Goal: Find specific page/section: Find specific page/section

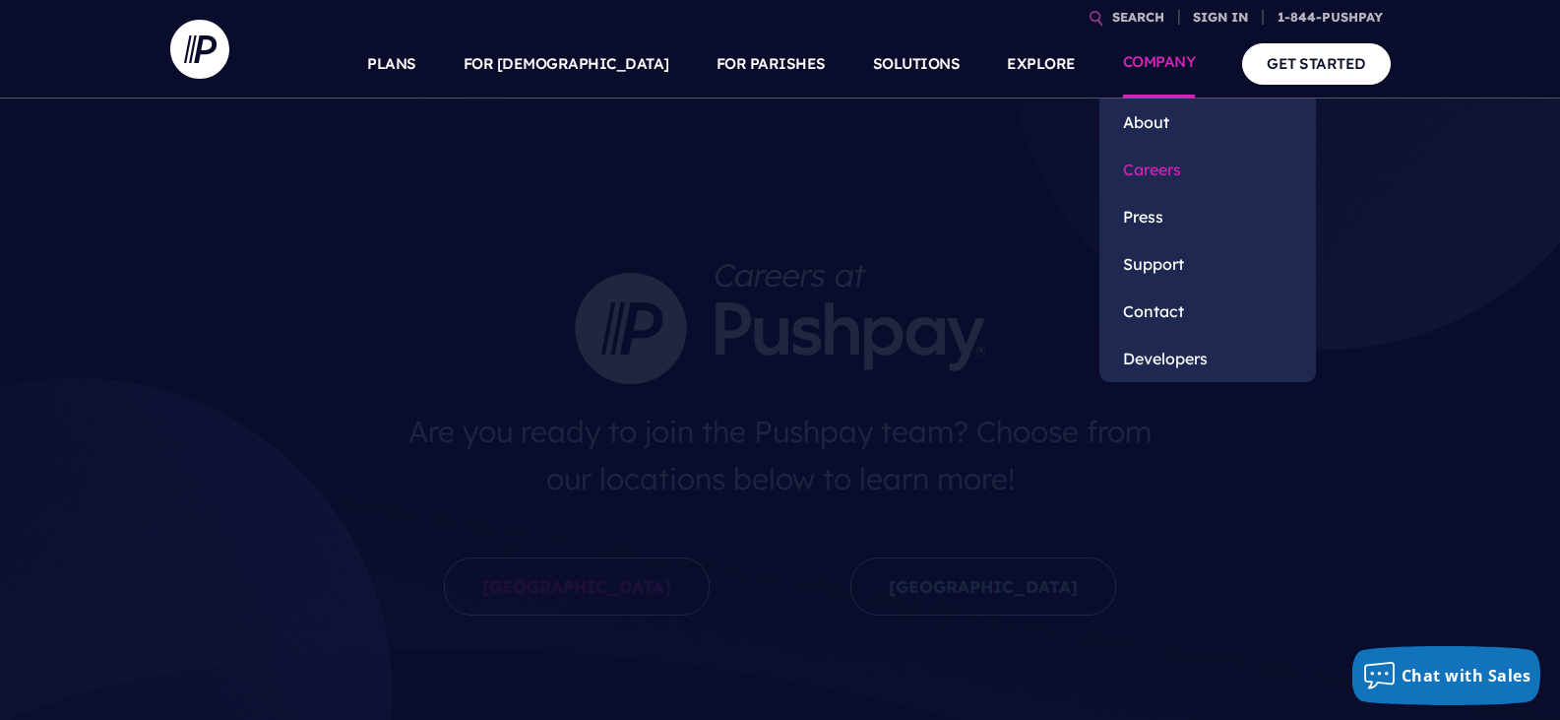
click at [1160, 165] on link "Careers" at bounding box center [1208, 169] width 217 height 47
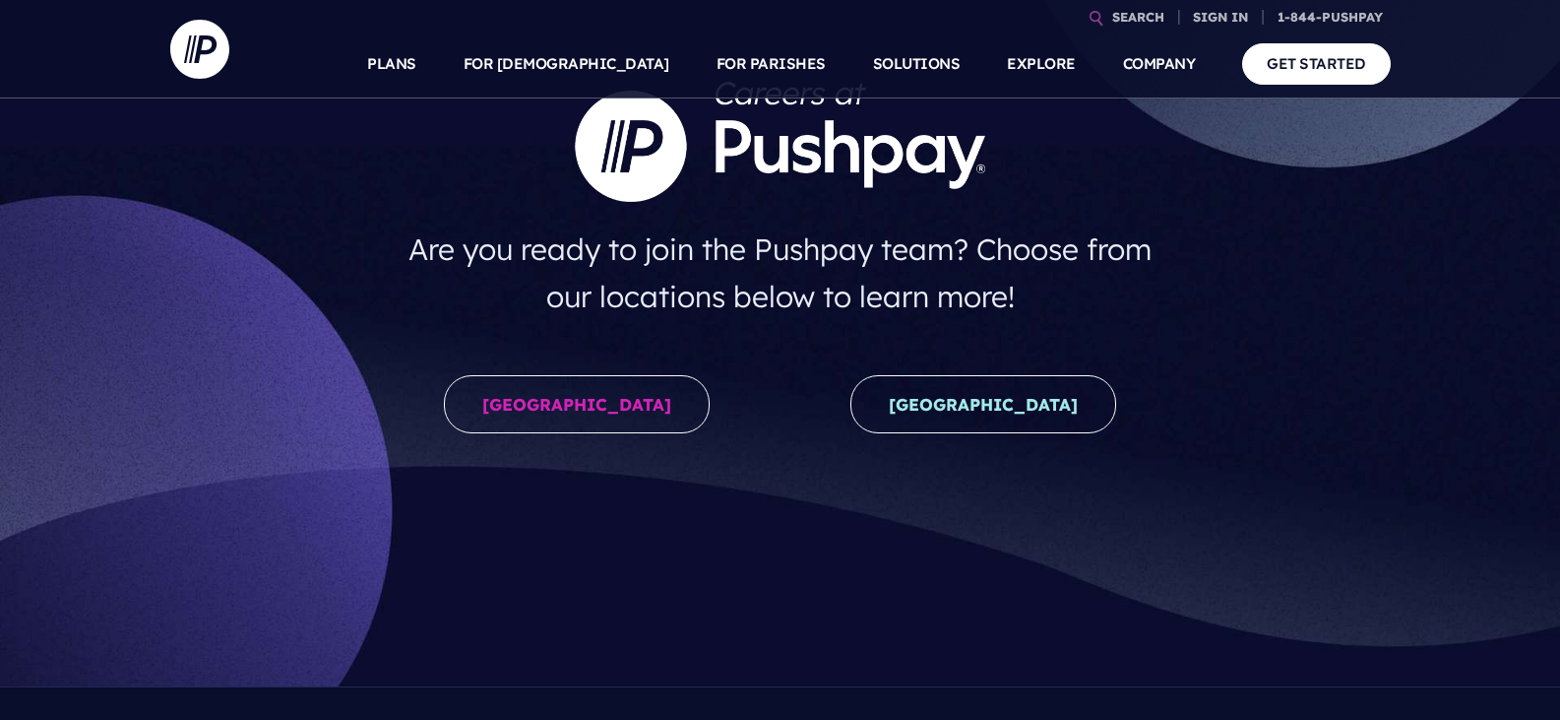
scroll to position [394, 0]
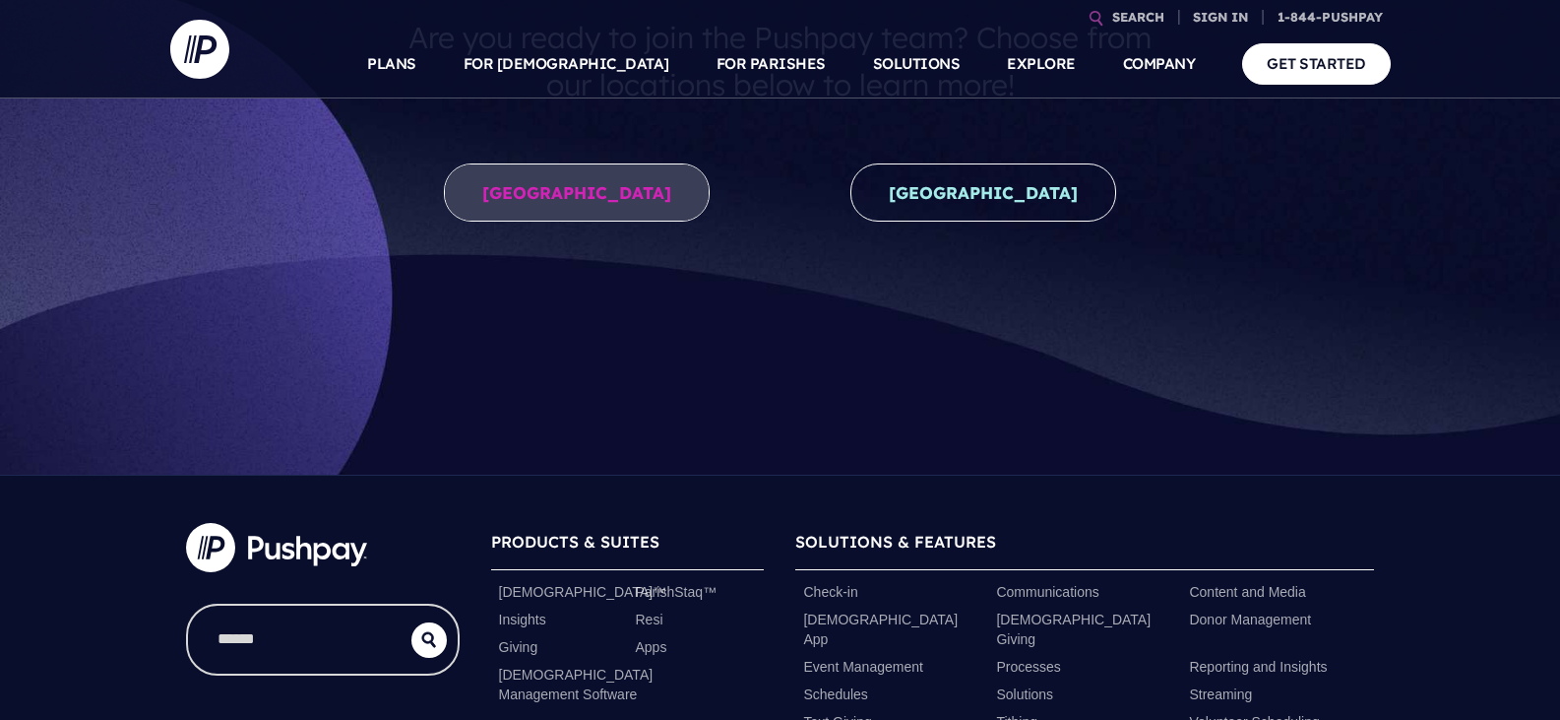
click at [496, 182] on link "United States" at bounding box center [577, 192] width 266 height 58
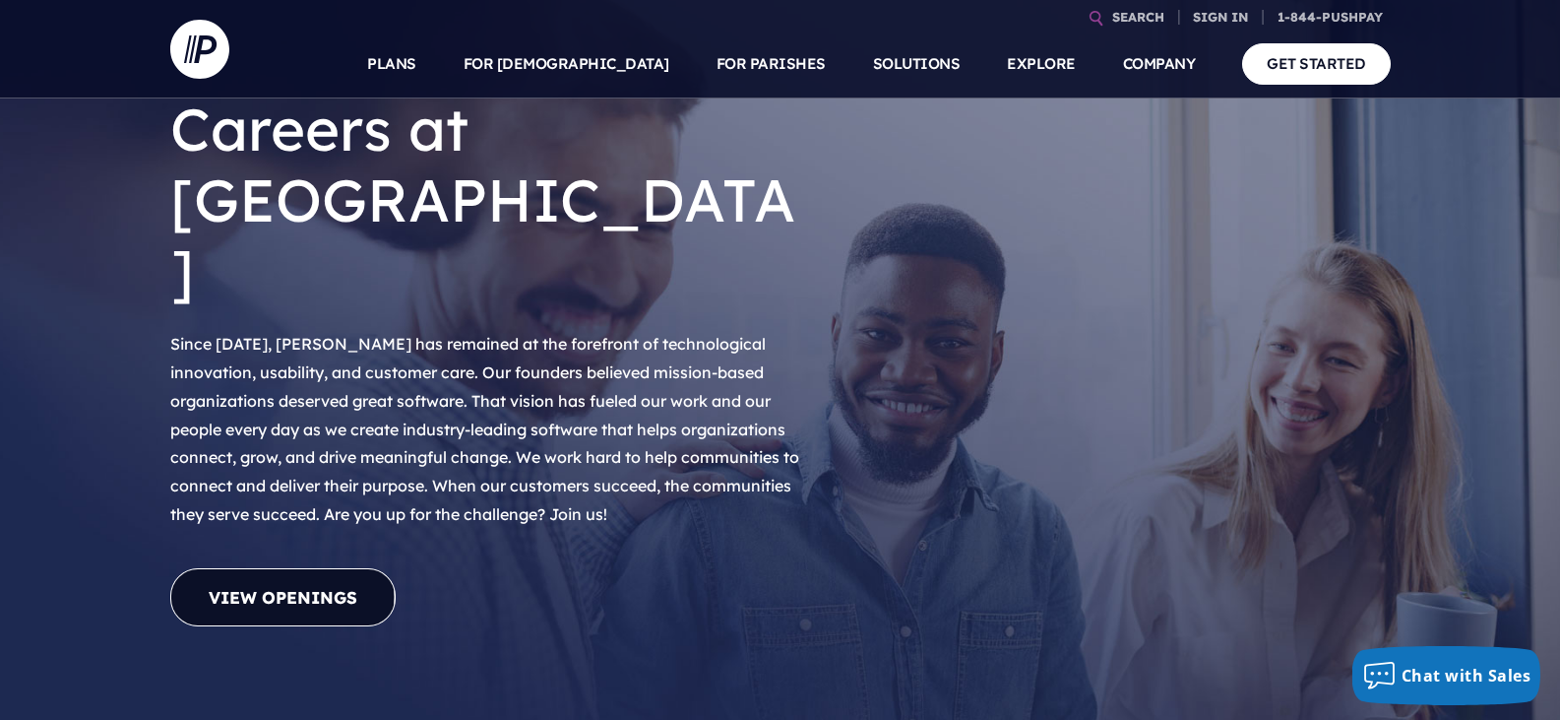
click at [207, 568] on link "View Openings" at bounding box center [282, 597] width 225 height 58
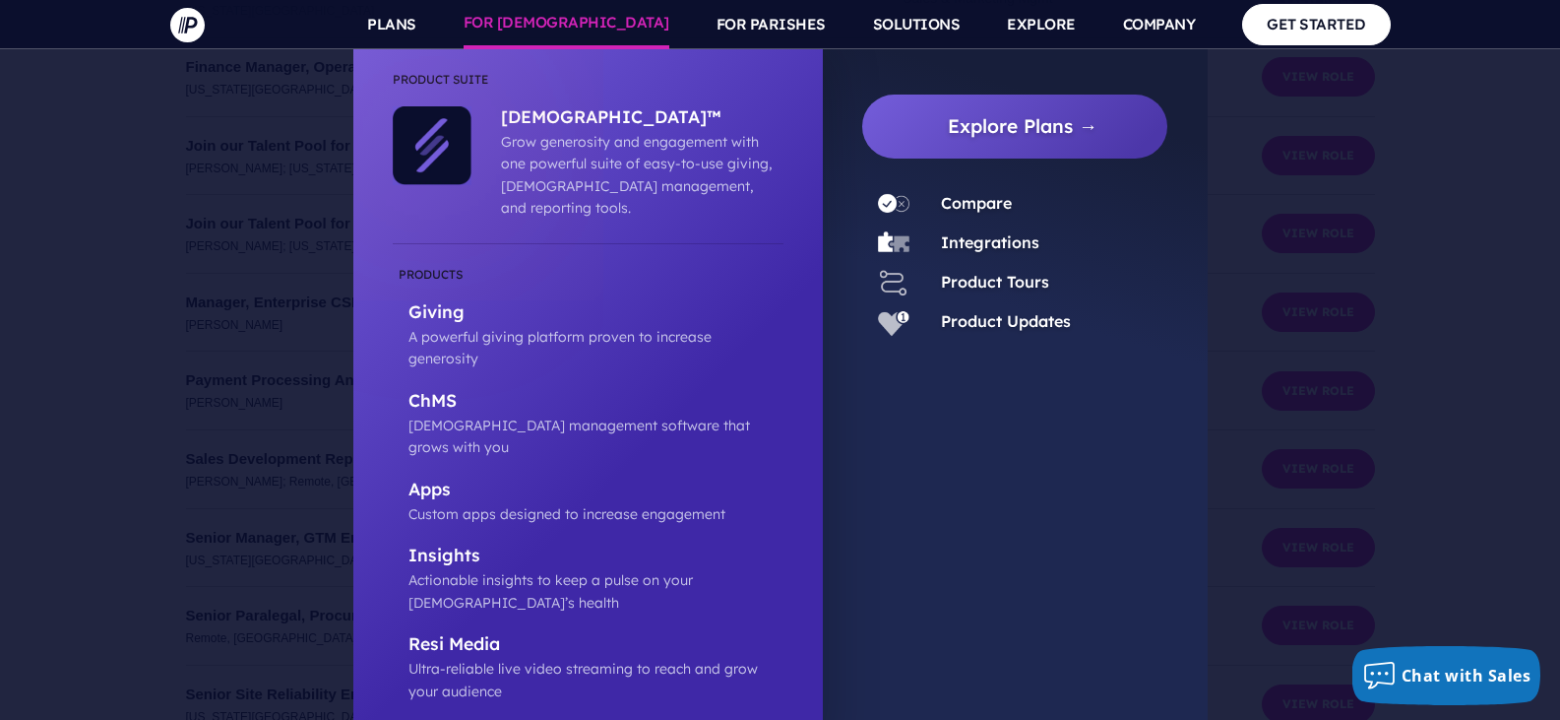
scroll to position [5661, 0]
